Goal: Information Seeking & Learning: Learn about a topic

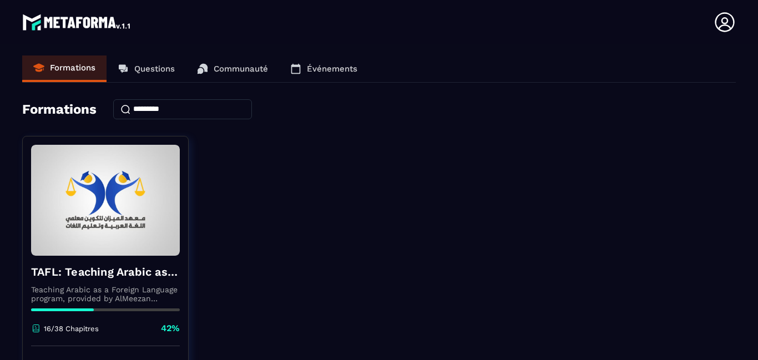
click at [192, 331] on link "TAFL: Teaching Arabic as a Foreign Language program - June Teaching Arabic as a…" at bounding box center [112, 275] width 180 height 278
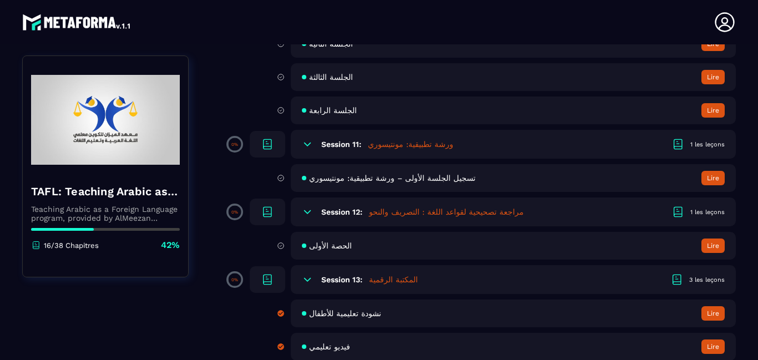
scroll to position [1466, 0]
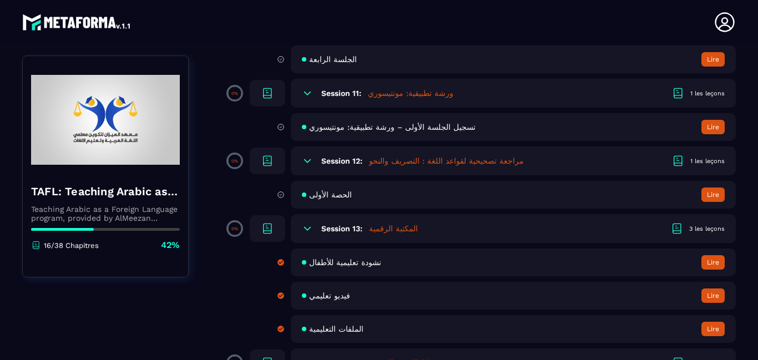
click at [711, 202] on button "Lire" at bounding box center [713, 195] width 23 height 14
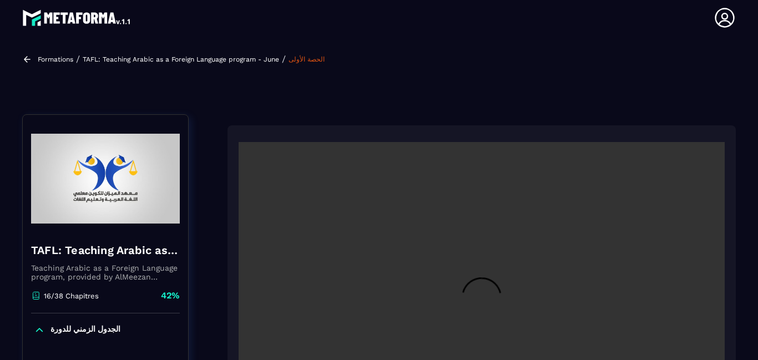
scroll to position [119, 0]
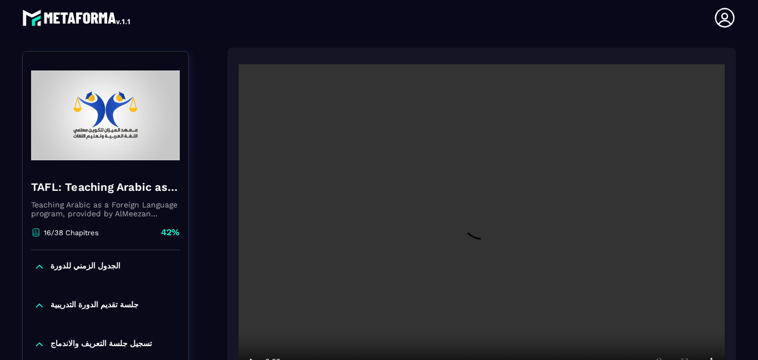
click at [228, 321] on div at bounding box center [482, 225] width 509 height 354
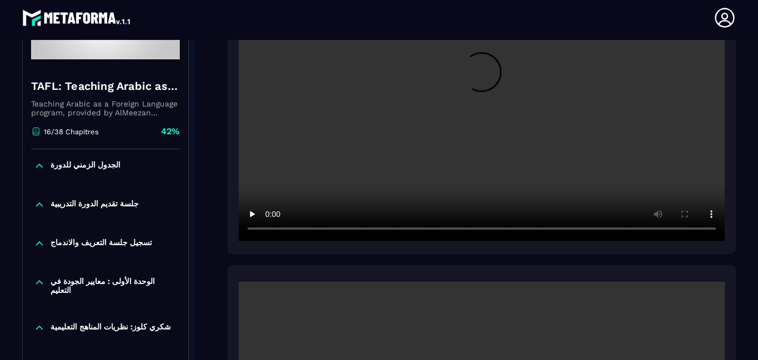
scroll to position [563, 0]
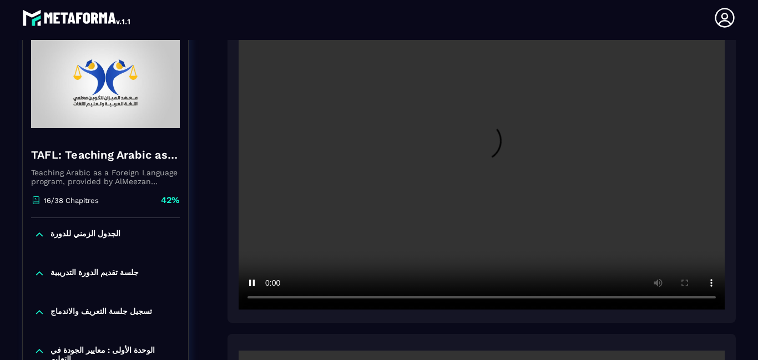
click at [344, 226] on video at bounding box center [482, 148] width 486 height 324
click at [328, 181] on video at bounding box center [482, 148] width 486 height 324
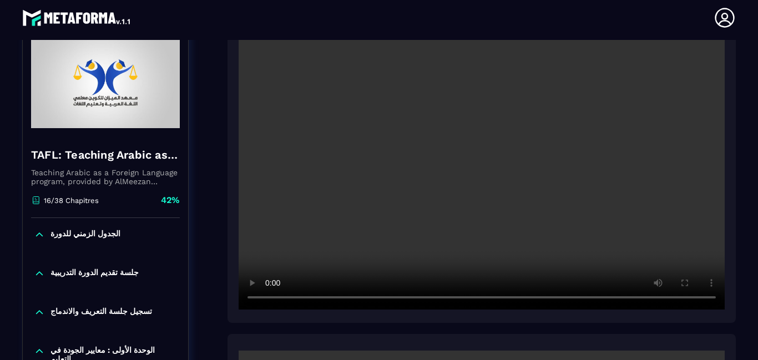
click at [380, 201] on video at bounding box center [482, 148] width 486 height 324
click at [370, 158] on video at bounding box center [482, 148] width 486 height 324
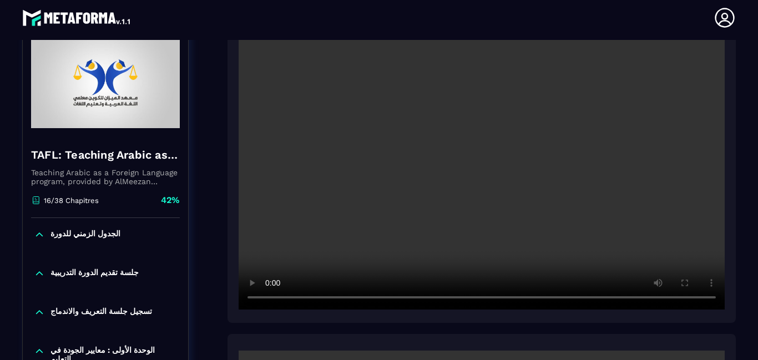
click at [370, 158] on video at bounding box center [482, 148] width 486 height 324
click at [392, 124] on video at bounding box center [482, 148] width 486 height 324
